Goal: Information Seeking & Learning: Learn about a topic

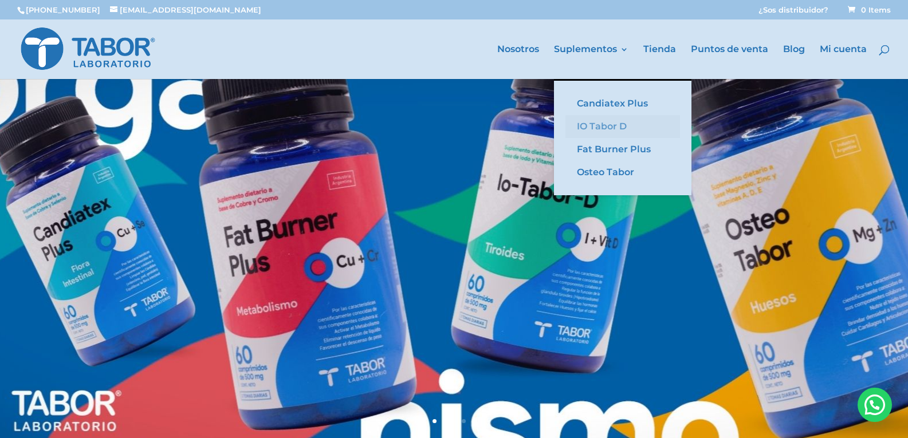
click at [588, 125] on link "IO Tabor D" at bounding box center [622, 126] width 115 height 23
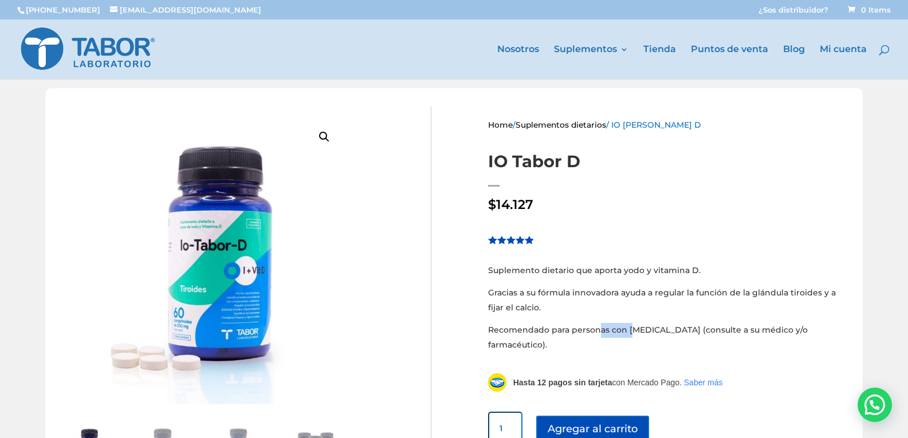
drag, startPoint x: 596, startPoint y: 332, endPoint x: 630, endPoint y: 332, distance: 33.8
click at [630, 332] on p "Recomendado para personas con [MEDICAL_DATA] (consulte a su médico y/o farmacéu…" at bounding box center [669, 337] width 363 height 29
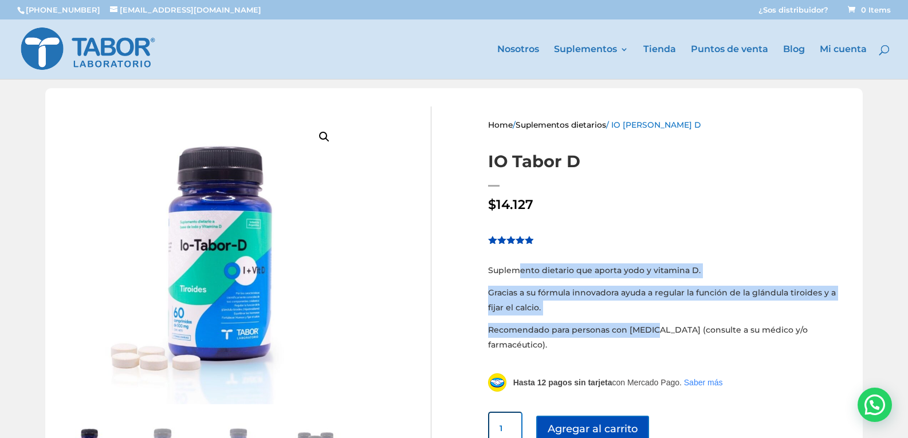
drag, startPoint x: 650, startPoint y: 335, endPoint x: 516, endPoint y: 277, distance: 146.3
click at [516, 277] on div "Suplemento dietario que aporta yodo y vitamina D. Gracias a su fórmula innovado…" at bounding box center [669, 308] width 363 height 89
click at [557, 333] on p "Recomendado para personas con [MEDICAL_DATA] (consulte a su médico y/o farmacéu…" at bounding box center [669, 337] width 363 height 29
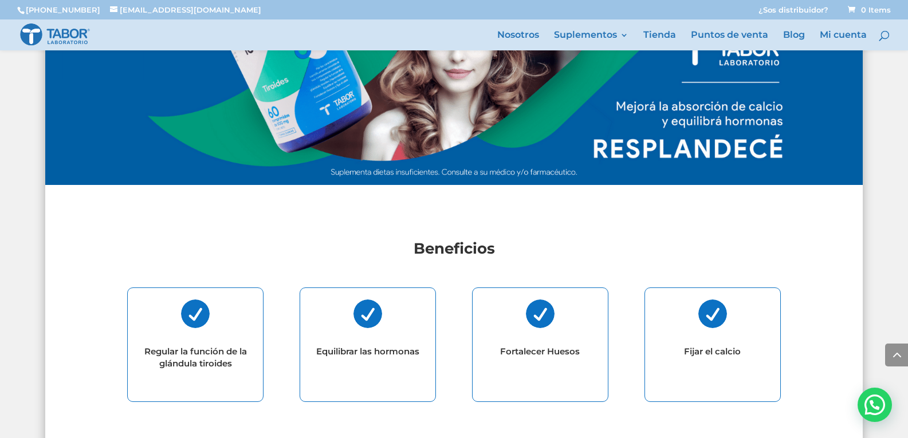
scroll to position [630, 0]
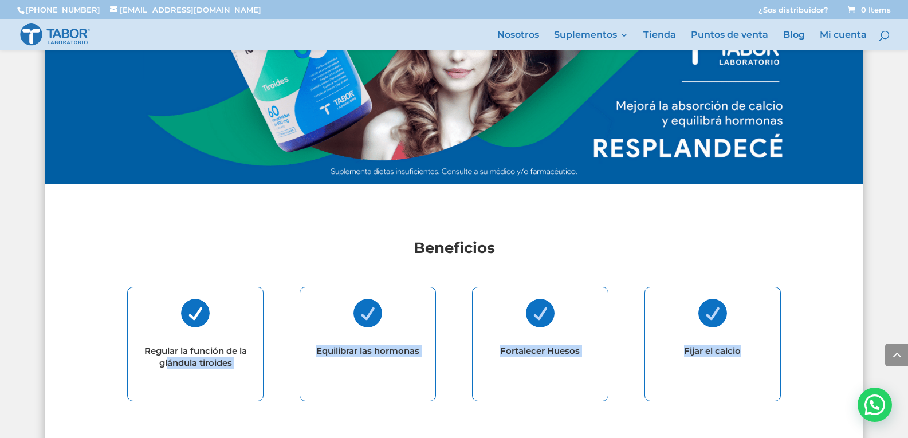
drag, startPoint x: 168, startPoint y: 368, endPoint x: 775, endPoint y: 375, distance: 607.3
click at [775, 375] on div " Regular la función de la glándula tiroides  Equilibrar las hormonas  Fortal…" at bounding box center [454, 345] width 654 height 139
click at [703, 392] on div " Fijar el calcio" at bounding box center [712, 344] width 136 height 115
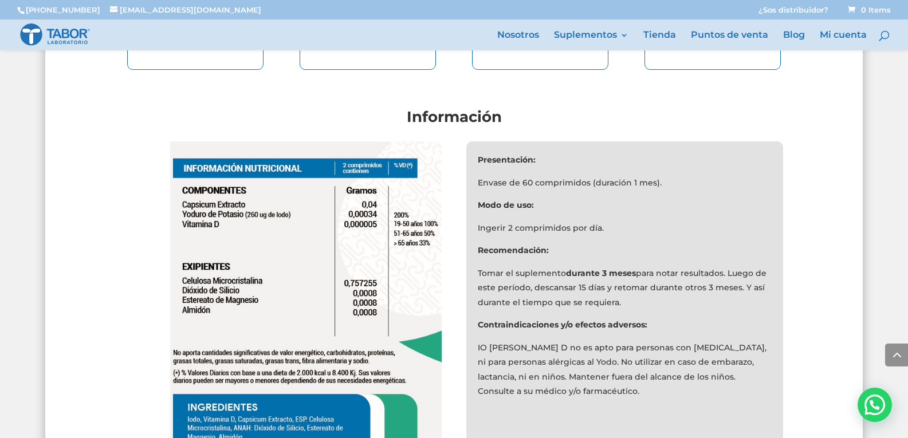
scroll to position [974, 0]
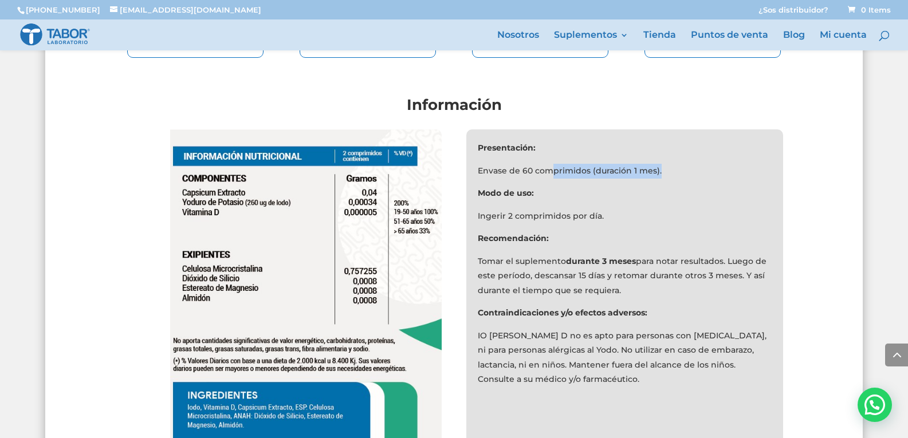
drag, startPoint x: 549, startPoint y: 165, endPoint x: 716, endPoint y: 166, distance: 166.7
click at [716, 166] on p "Envase de 60 comprimidos (duración 1 mes)." at bounding box center [625, 175] width 294 height 23
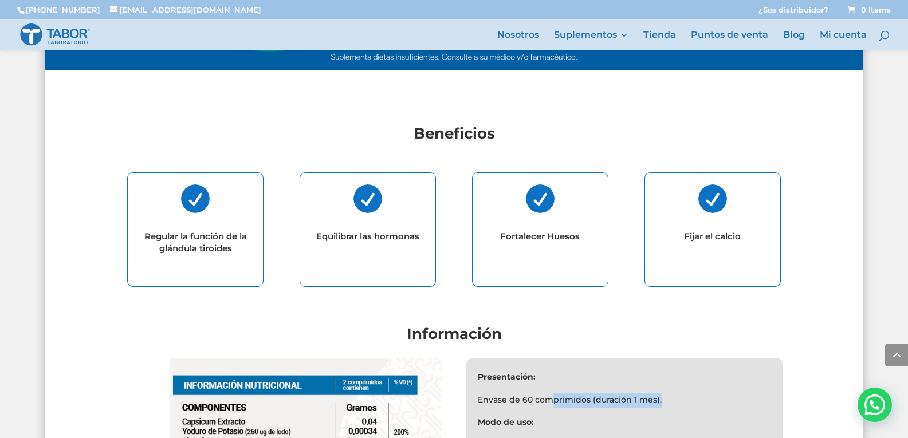
scroll to position [516, 0]
